Goal: Navigation & Orientation: Find specific page/section

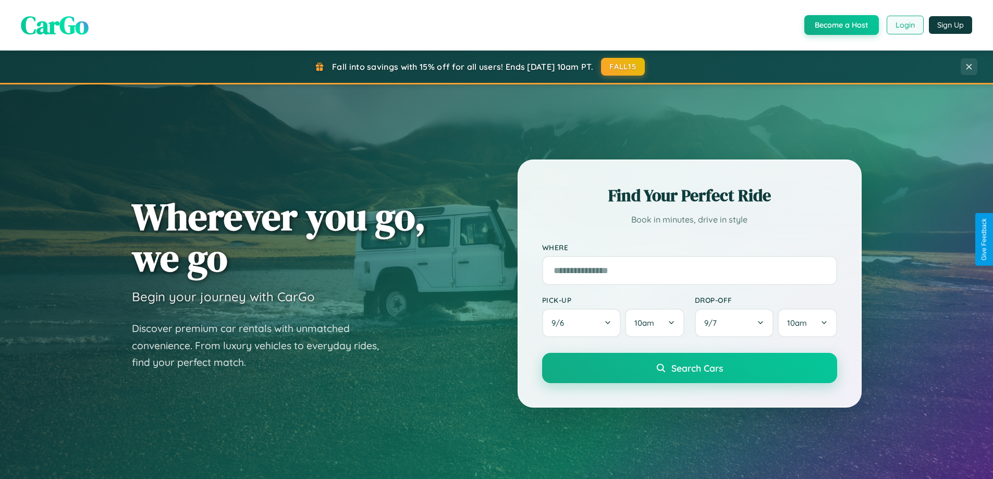
click at [905, 25] on button "Login" at bounding box center [905, 25] width 37 height 19
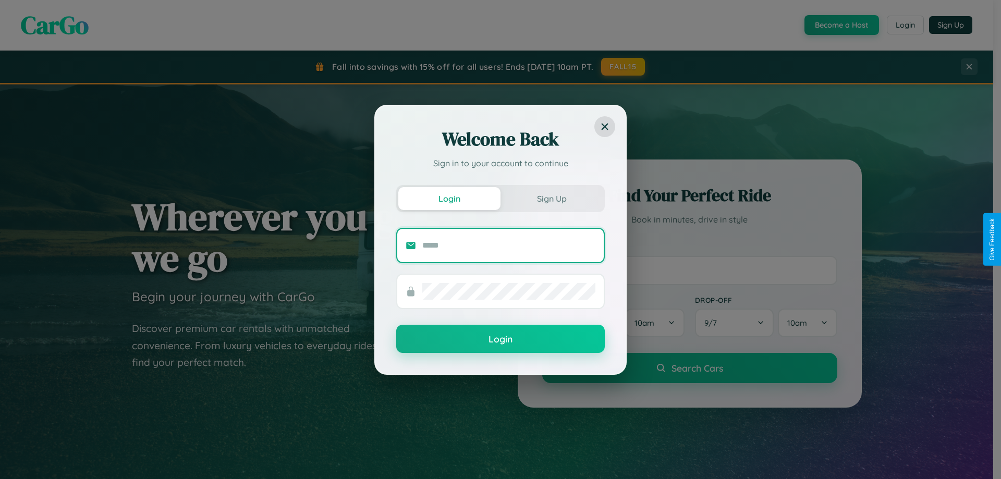
click at [509, 245] on input "text" at bounding box center [508, 245] width 173 height 17
type input "**********"
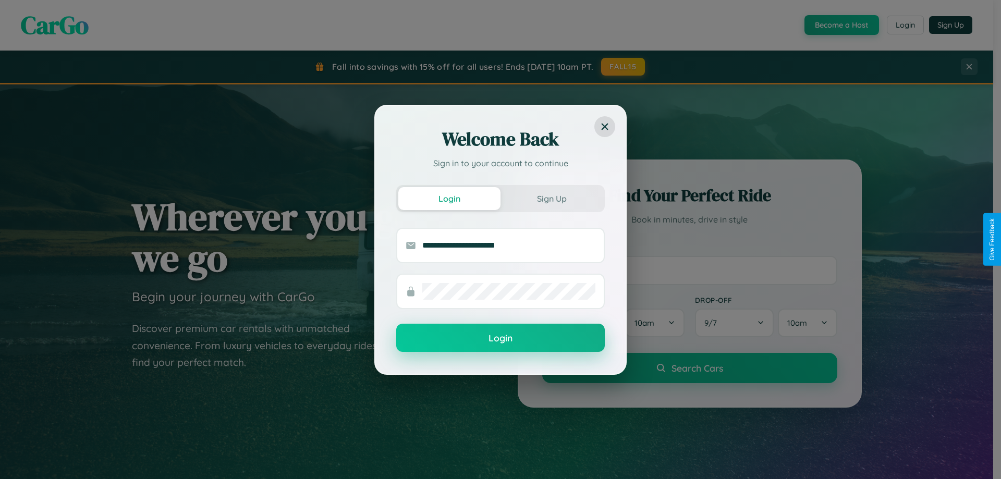
click at [501, 338] on button "Login" at bounding box center [500, 338] width 209 height 28
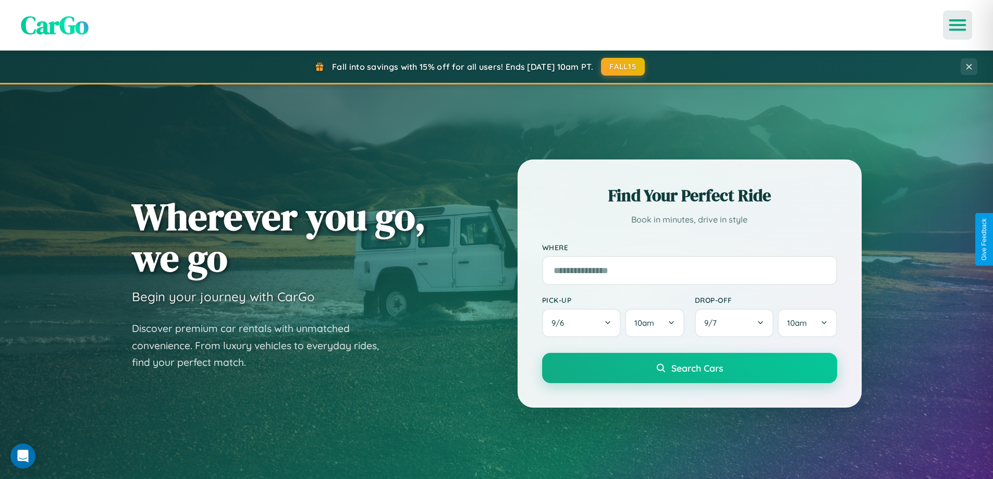
click at [958, 25] on icon "Open menu" at bounding box center [957, 24] width 15 height 9
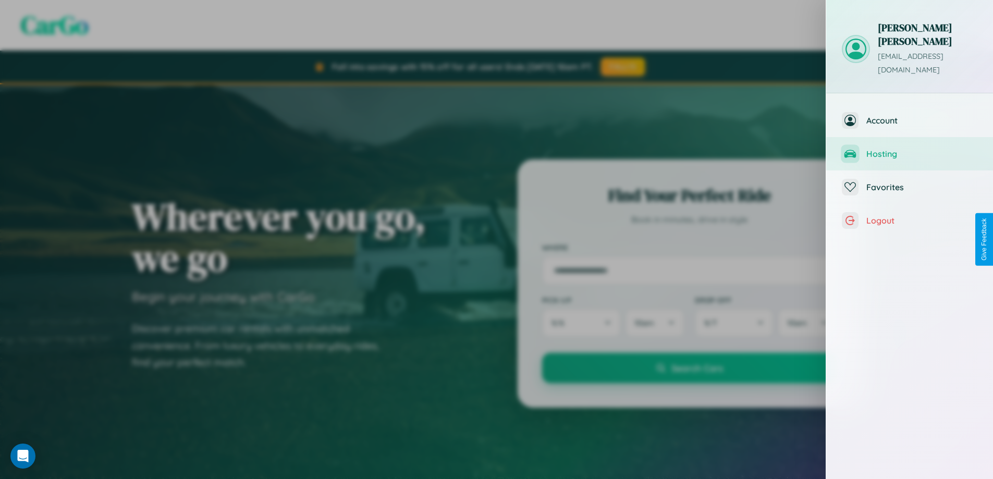
click at [910, 149] on span "Hosting" at bounding box center [922, 154] width 111 height 10
